Goal: Transaction & Acquisition: Book appointment/travel/reservation

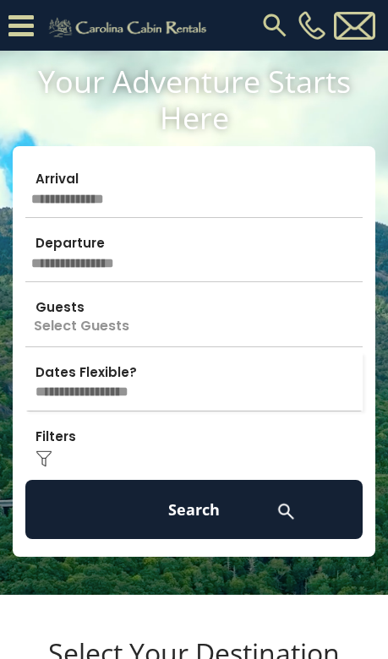
click at [215, 199] on input "text" at bounding box center [193, 188] width 337 height 59
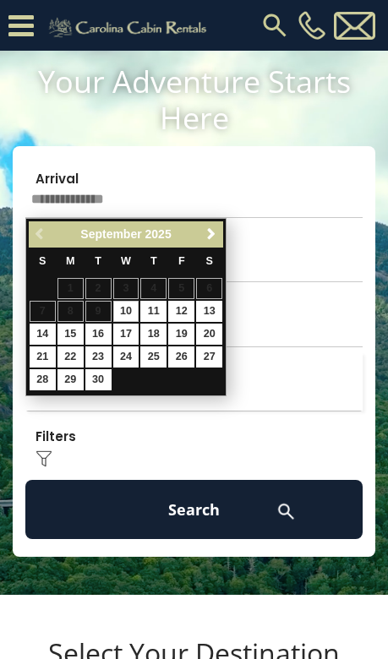
click at [208, 236] on span "Next" at bounding box center [211, 234] width 14 height 14
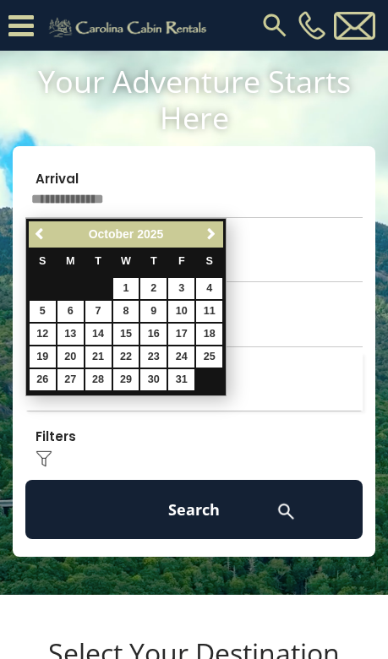
click at [214, 232] on span "Next" at bounding box center [211, 234] width 14 height 14
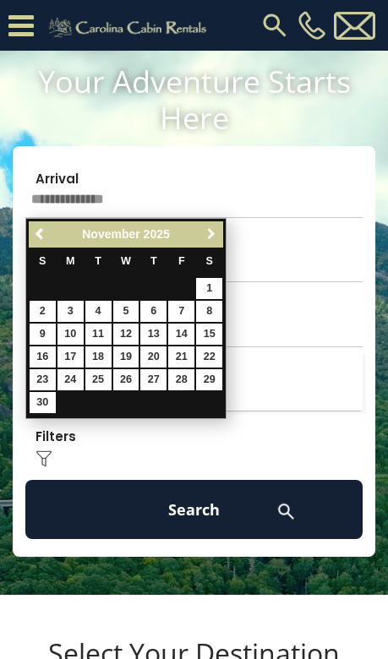
click at [207, 230] on span "Next" at bounding box center [211, 234] width 14 height 14
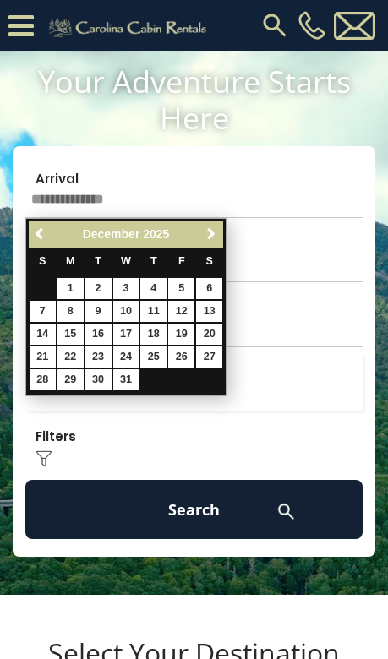
click at [177, 297] on link "5" at bounding box center [181, 288] width 26 height 21
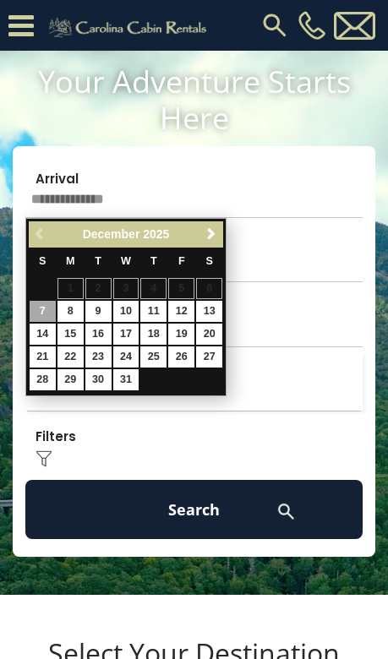
type input "*******"
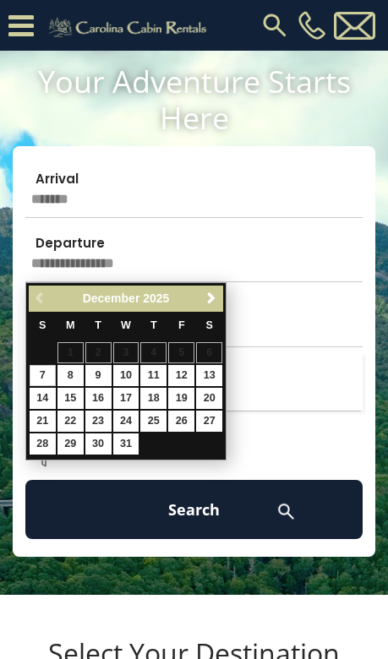
click at [40, 373] on link "7" at bounding box center [43, 375] width 26 height 21
type input "*******"
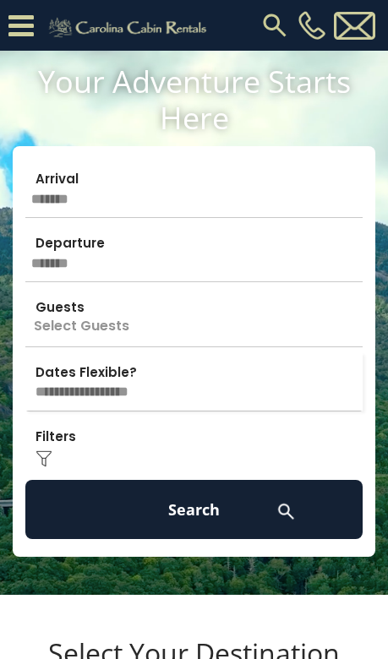
click at [187, 314] on p "Select Guests" at bounding box center [193, 316] width 337 height 59
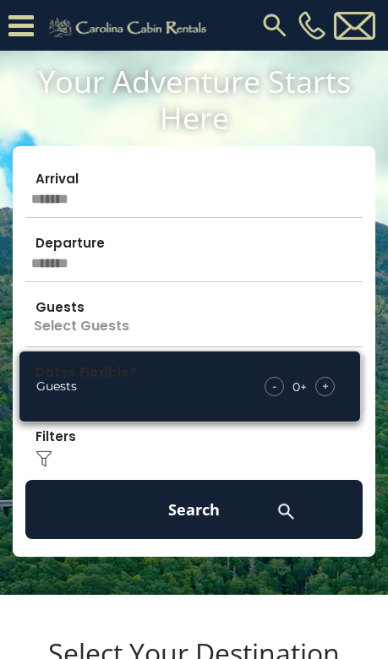
click at [324, 394] on span "+" at bounding box center [325, 386] width 7 height 17
click at [324, 393] on span "+" at bounding box center [325, 386] width 7 height 17
click at [329, 392] on div "+" at bounding box center [324, 386] width 19 height 19
click at [327, 384] on span "+" at bounding box center [325, 386] width 7 height 17
click at [331, 386] on div "+" at bounding box center [324, 386] width 19 height 19
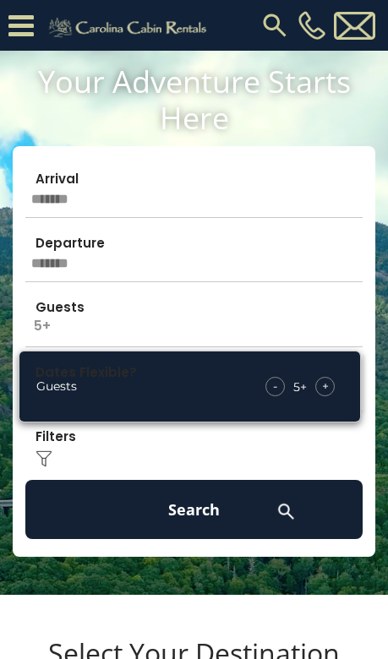
click at [340, 384] on div "- 5 + +" at bounding box center [300, 386] width 86 height 19
click at [330, 383] on div "+" at bounding box center [324, 386] width 19 height 19
click at [375, 285] on div "Your Adventure Starts Here Arrival ******* Departure ******* Guests 6+ Guests -…" at bounding box center [194, 309] width 388 height 493
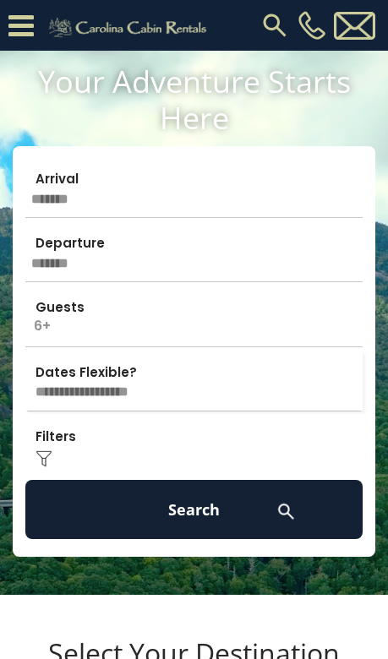
click at [202, 384] on select "**********" at bounding box center [193, 381] width 337 height 58
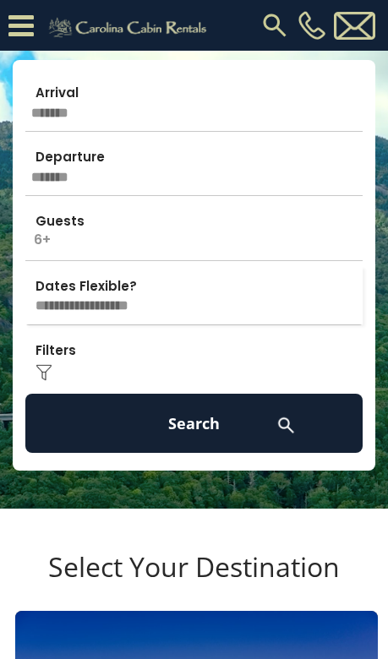
scroll to position [128, 0]
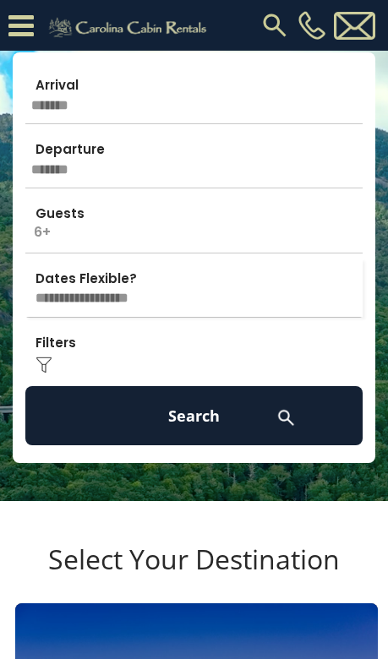
click at [275, 416] on button "Search" at bounding box center [193, 415] width 337 height 59
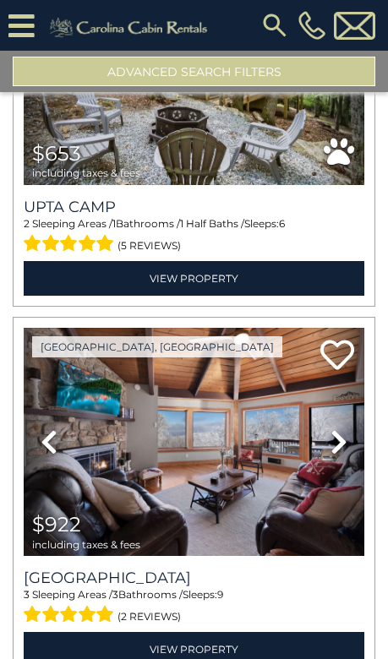
scroll to position [5250, 0]
